Goal: Entertainment & Leisure: Browse casually

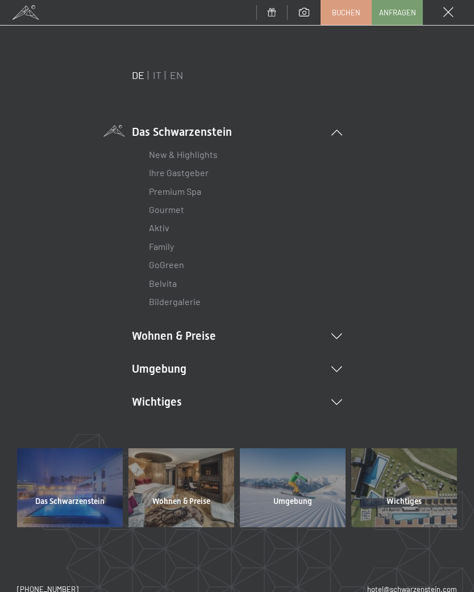
click at [341, 363] on li "Umgebung Das Ahrntal Ski & Winter Skifahren Skischule Wandern & [PERSON_NAME] W…" at bounding box center [237, 369] width 210 height 16
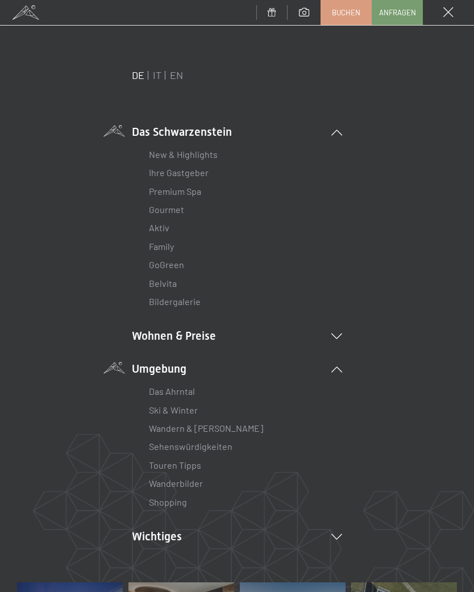
click at [202, 480] on link "Wanderbilder" at bounding box center [176, 483] width 54 height 11
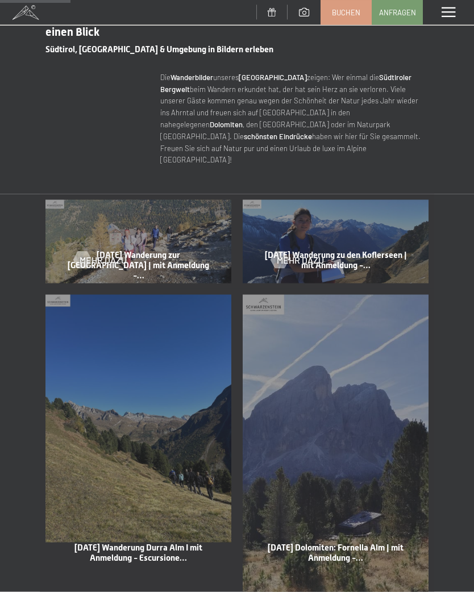
scroll to position [414, 0]
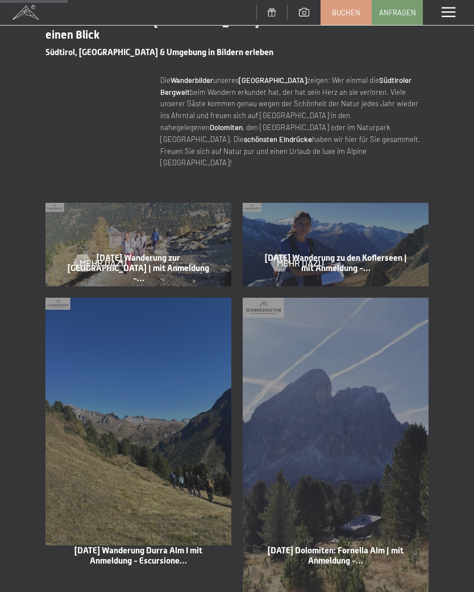
click at [329, 245] on div "Mehr dazu" at bounding box center [335, 255] width 129 height 30
click at [278, 255] on div at bounding box center [279, 263] width 10 height 17
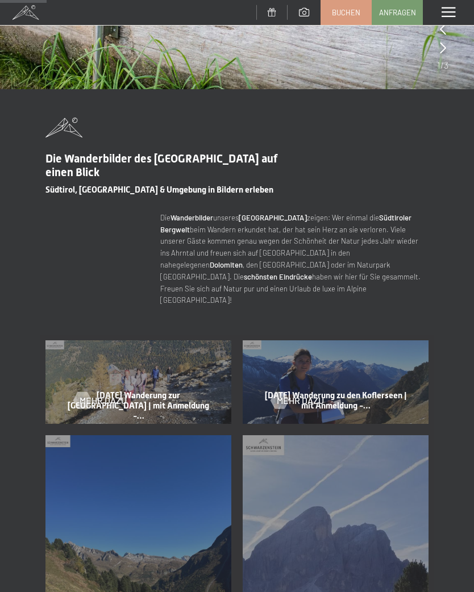
scroll to position [285, 0]
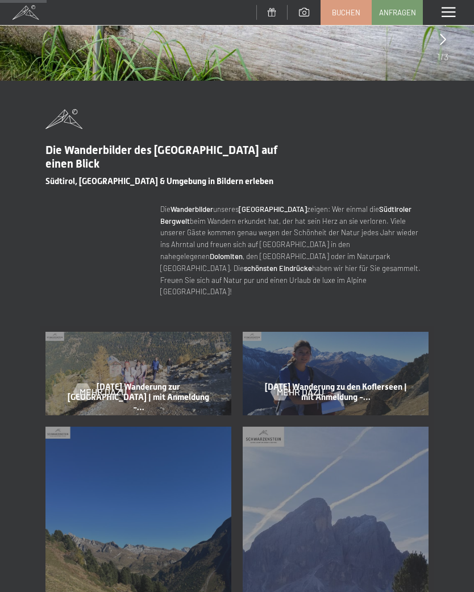
click at [166, 369] on div "Mehr dazu" at bounding box center [138, 384] width 129 height 30
click at [85, 384] on div at bounding box center [82, 392] width 10 height 17
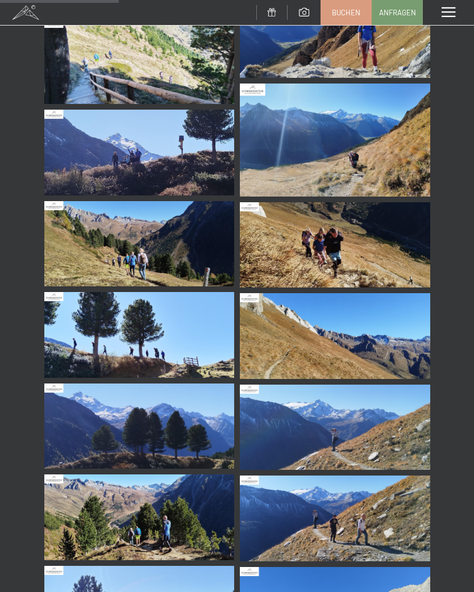
scroll to position [676, 0]
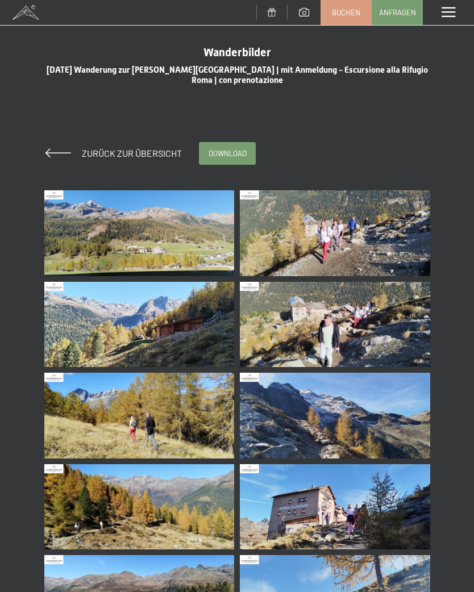
click at [190, 230] on img at bounding box center [139, 233] width 190 height 86
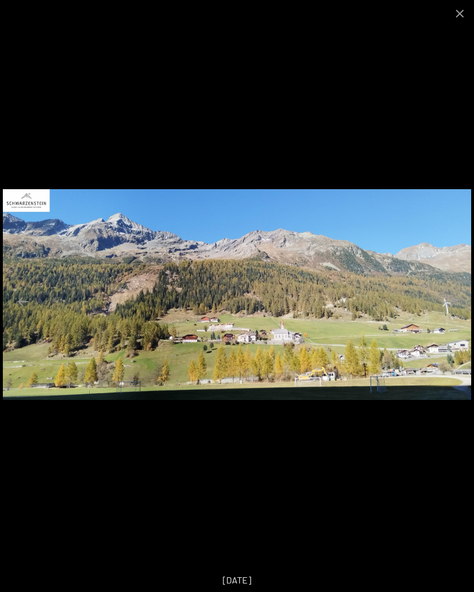
click at [447, 302] on button "Next slide" at bounding box center [451, 301] width 24 height 22
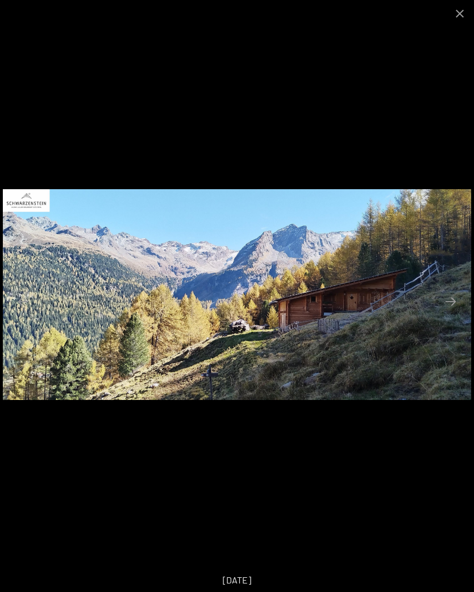
click at [454, 299] on button "Next slide" at bounding box center [451, 301] width 24 height 22
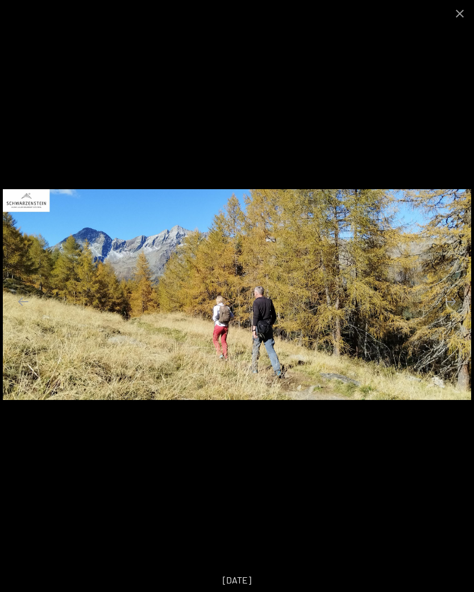
click at [461, 299] on button "Next slide" at bounding box center [451, 301] width 24 height 22
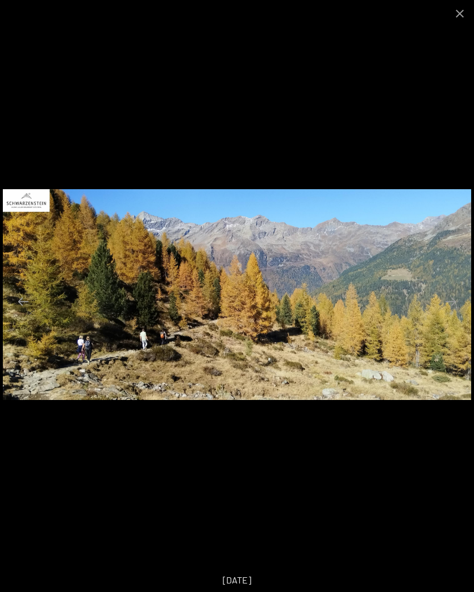
click at [454, 302] on button "Next slide" at bounding box center [451, 301] width 24 height 22
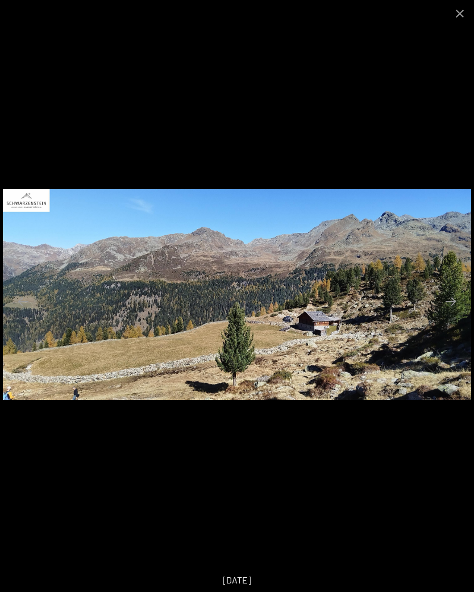
click at [452, 306] on button "Next slide" at bounding box center [451, 301] width 24 height 22
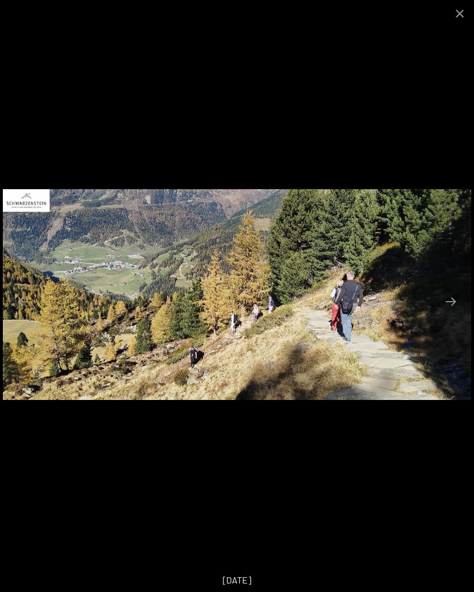
click at [453, 301] on button "Next slide" at bounding box center [451, 301] width 24 height 22
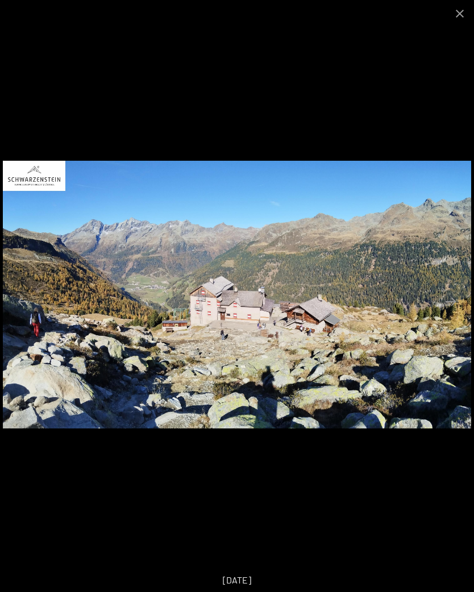
click at [457, 300] on button "Next slide" at bounding box center [451, 301] width 24 height 22
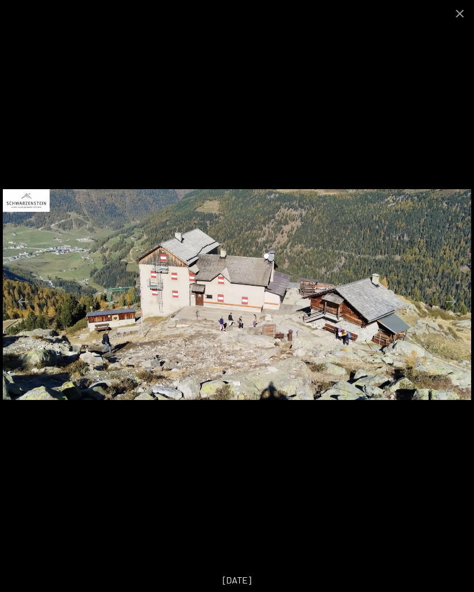
click at [456, 298] on button "Next slide" at bounding box center [451, 301] width 24 height 22
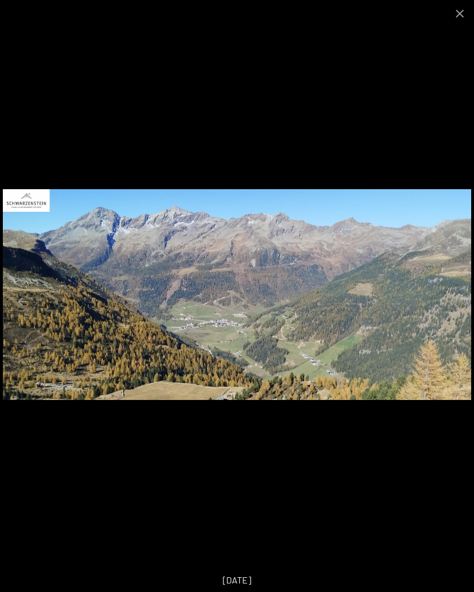
click at [456, 302] on button "Next slide" at bounding box center [451, 301] width 24 height 22
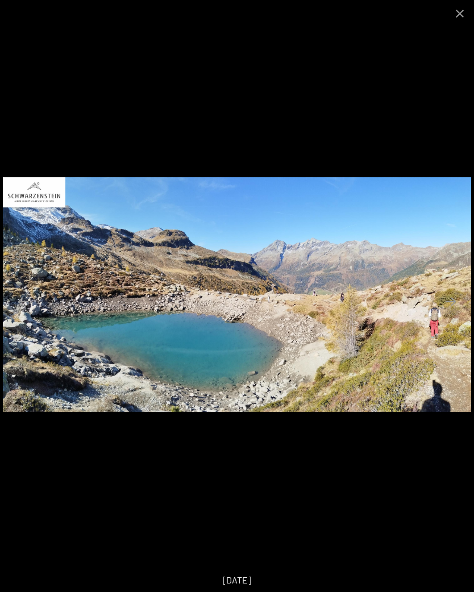
click at [455, 300] on button "Next slide" at bounding box center [451, 301] width 24 height 22
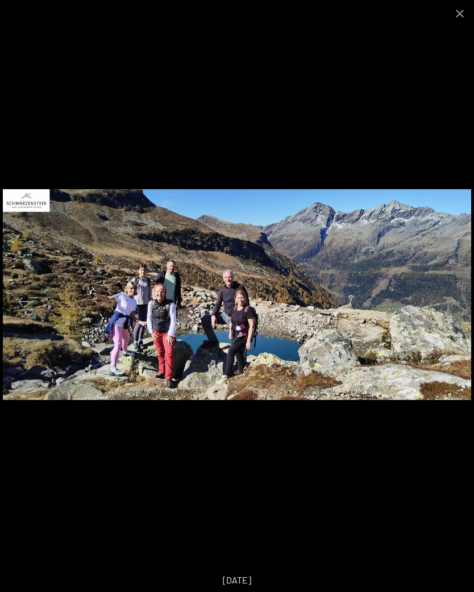
click at [456, 299] on button "Next slide" at bounding box center [451, 301] width 24 height 22
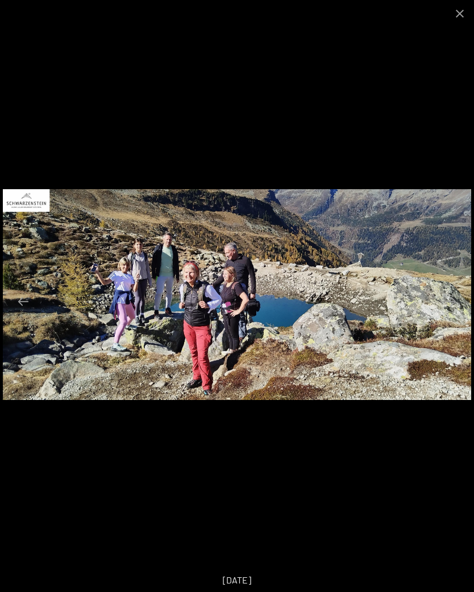
click at [457, 303] on button "Next slide" at bounding box center [451, 301] width 24 height 22
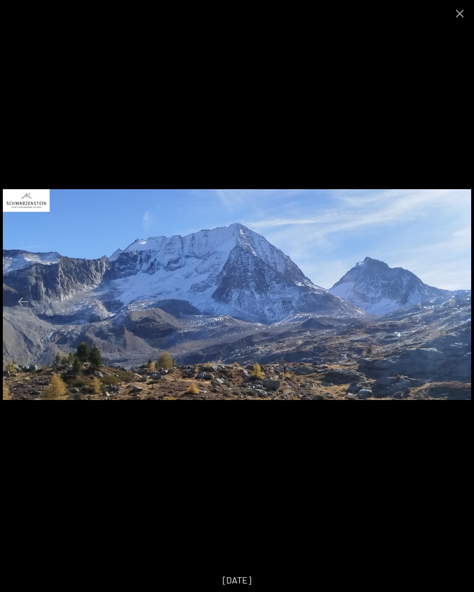
click at [455, 299] on button "Next slide" at bounding box center [451, 301] width 24 height 22
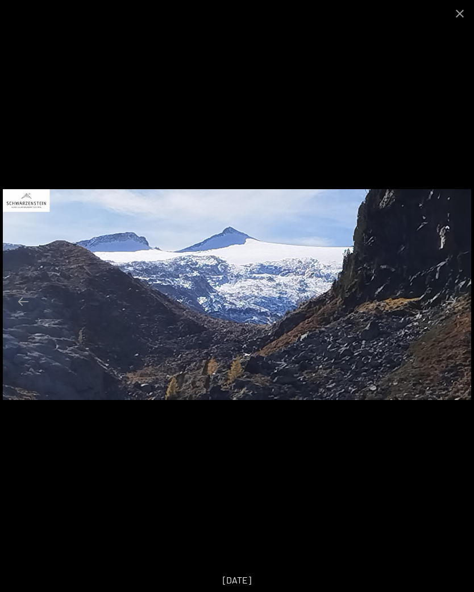
click at [457, 301] on button "Next slide" at bounding box center [451, 301] width 24 height 22
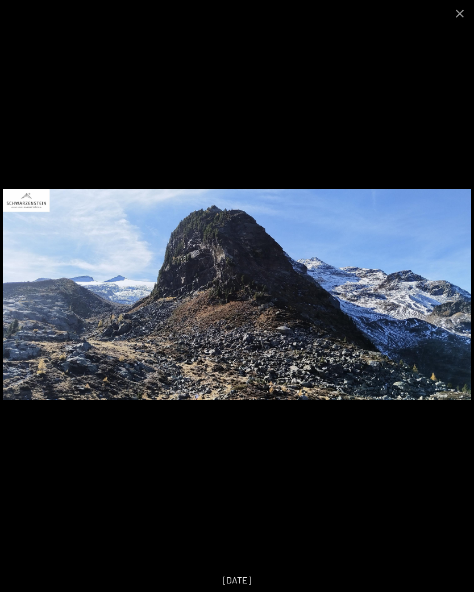
click at [452, 301] on button "Next slide" at bounding box center [451, 301] width 24 height 22
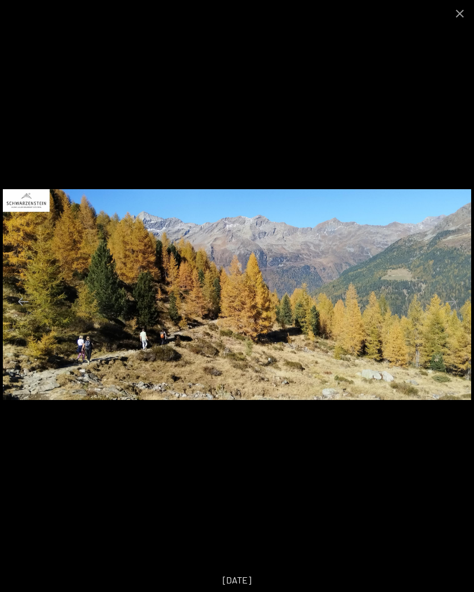
click at [464, 15] on button "Close gallery" at bounding box center [460, 13] width 28 height 27
